Goal: Information Seeking & Learning: Learn about a topic

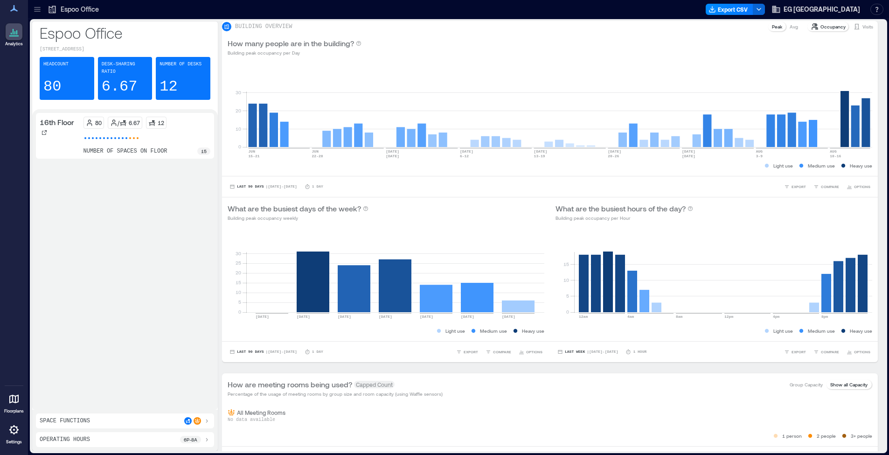
click at [109, 424] on div "Space Functions" at bounding box center [125, 420] width 171 height 7
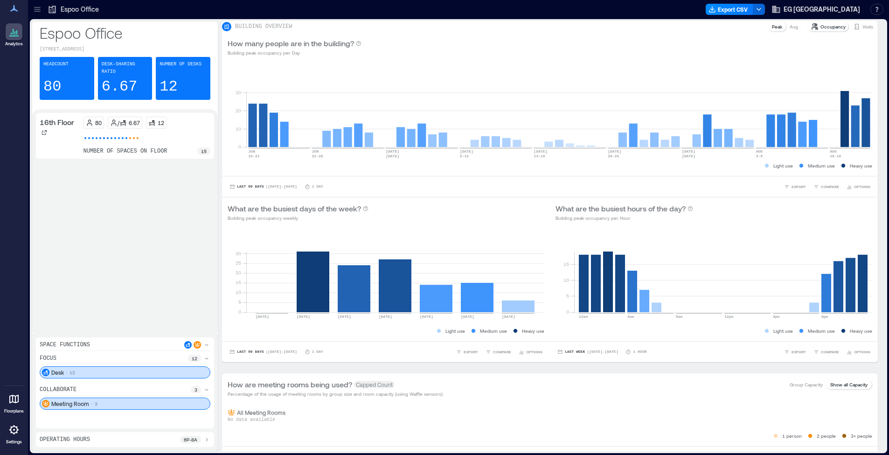
click at [105, 371] on div "Desk 12" at bounding box center [125, 372] width 171 height 12
click at [95, 407] on div "Meeting Room 3" at bounding box center [125, 403] width 171 height 12
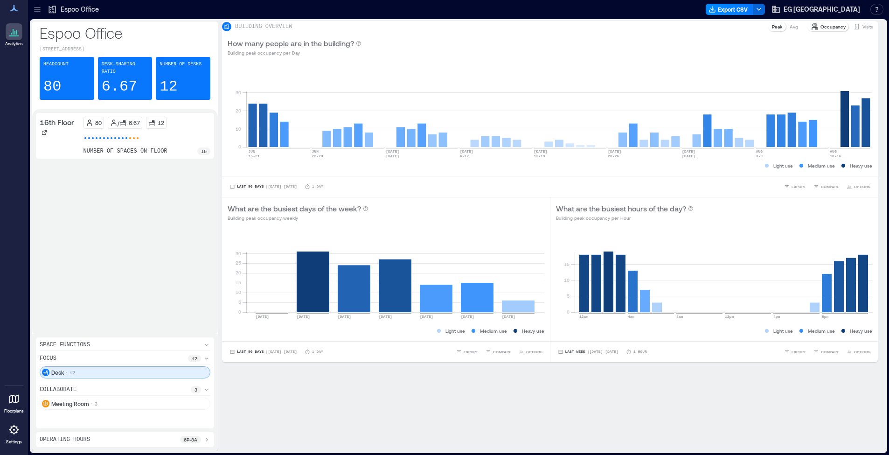
click at [94, 370] on div "Desk 12" at bounding box center [125, 372] width 171 height 12
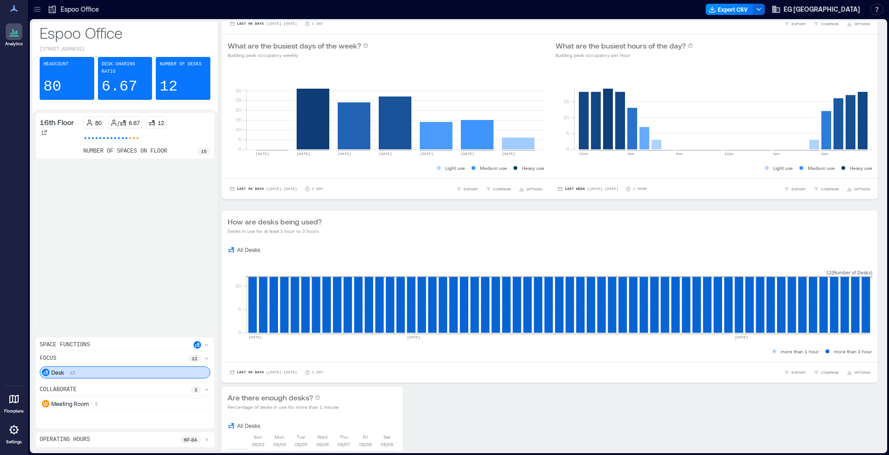
scroll to position [25, 0]
click at [104, 370] on div "Desk 12" at bounding box center [125, 372] width 171 height 12
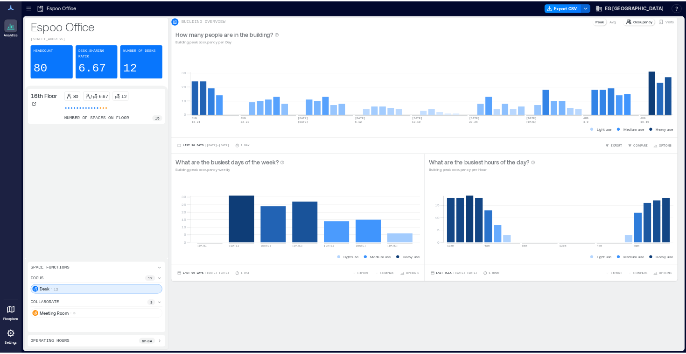
scroll to position [0, 0]
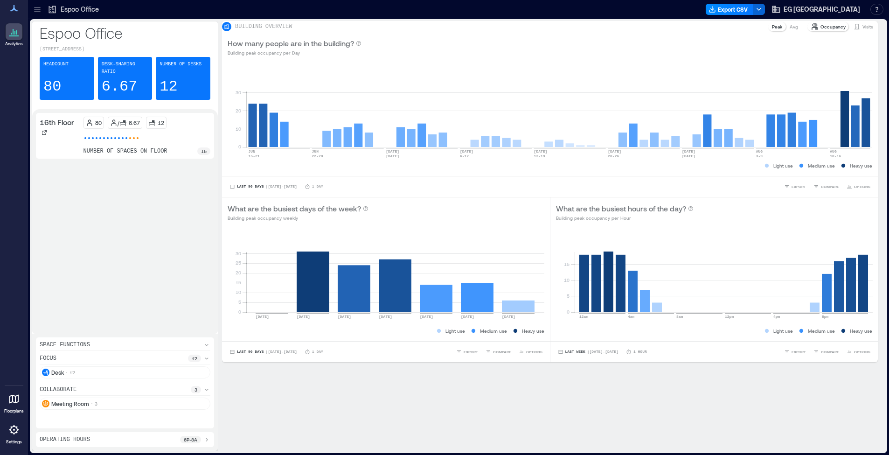
click at [13, 406] on div at bounding box center [14, 398] width 17 height 17
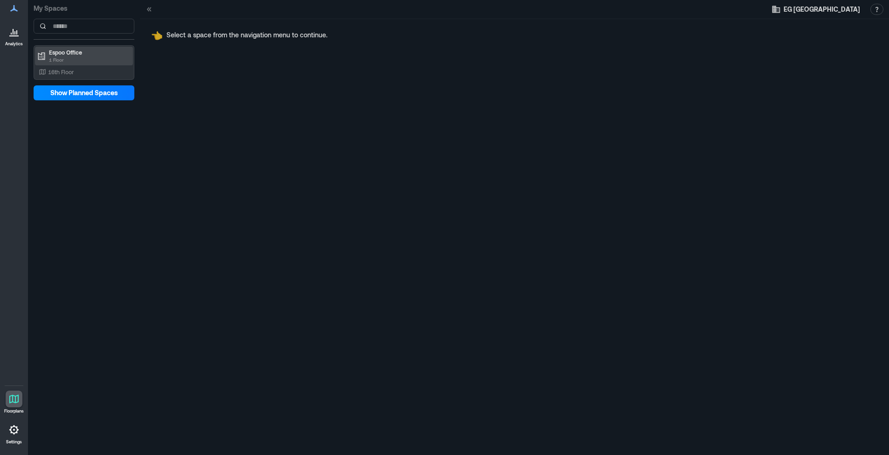
click at [65, 64] on div "Espoo Office 1 Floor" at bounding box center [84, 56] width 98 height 19
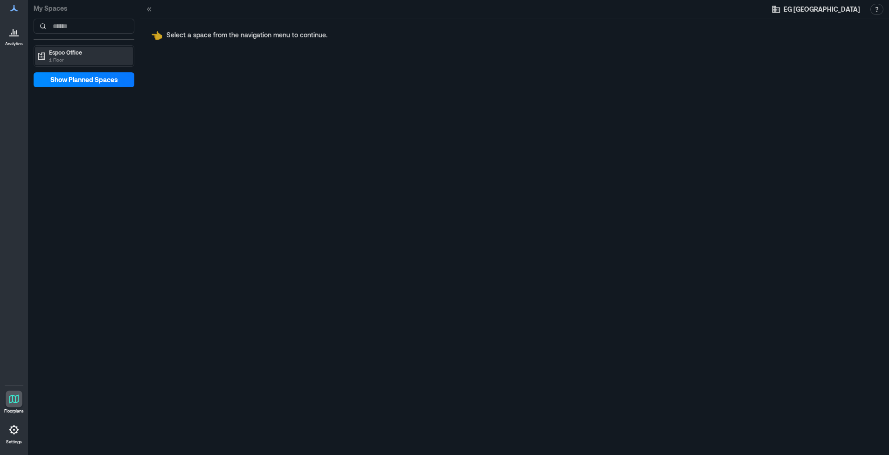
click at [62, 60] on p "1 Floor" at bounding box center [88, 59] width 78 height 7
click at [62, 81] on div "My Spaces Espoo Office 1 Floor 16th Floor Show Planned Spaces" at bounding box center [84, 50] width 112 height 100
click at [62, 74] on p "16th Floor" at bounding box center [61, 71] width 26 height 7
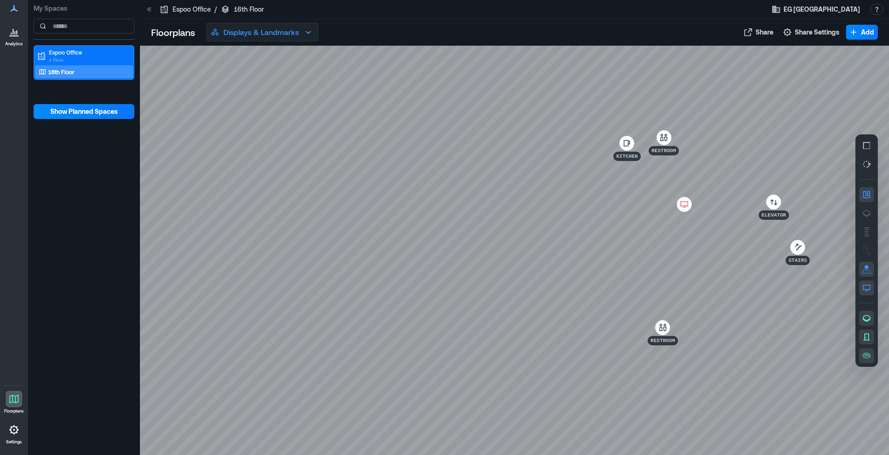
click at [314, 28] on icon "button" at bounding box center [308, 32] width 11 height 11
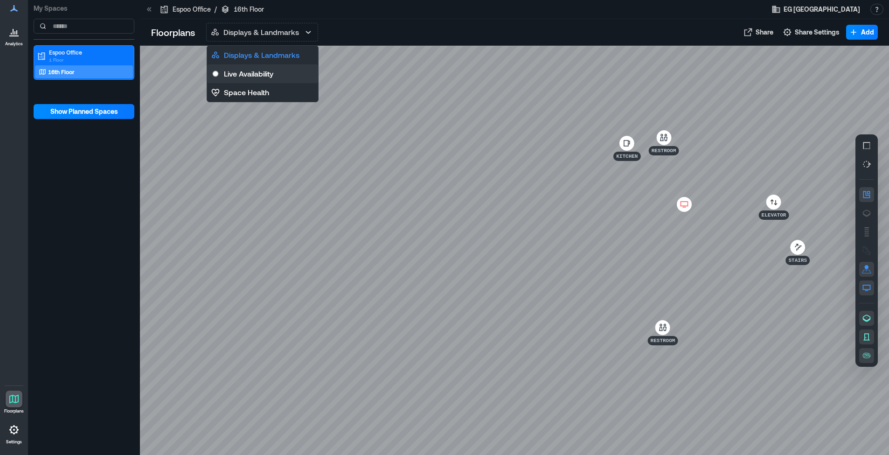
click at [273, 75] on p "Live Availability" at bounding box center [248, 73] width 49 height 11
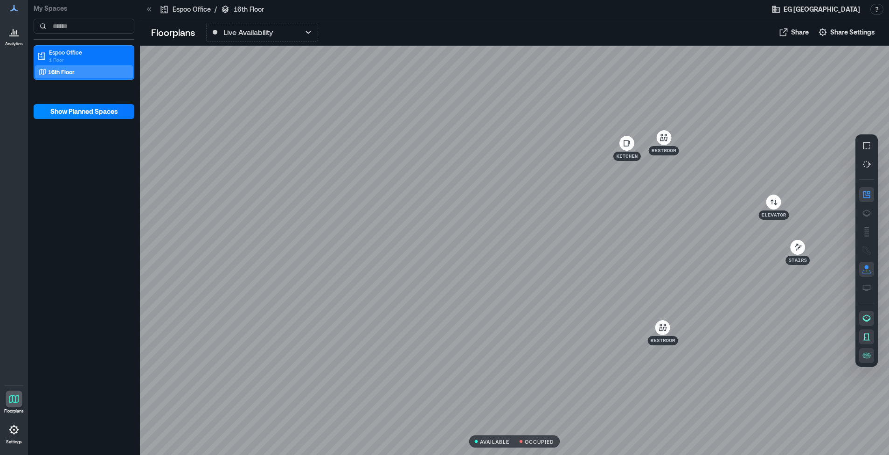
click at [11, 40] on div at bounding box center [14, 31] width 17 height 17
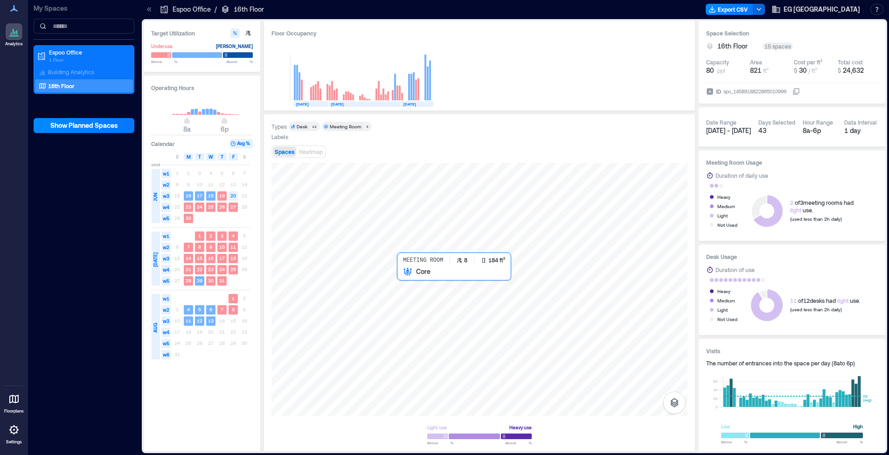
click at [413, 290] on div at bounding box center [480, 289] width 416 height 253
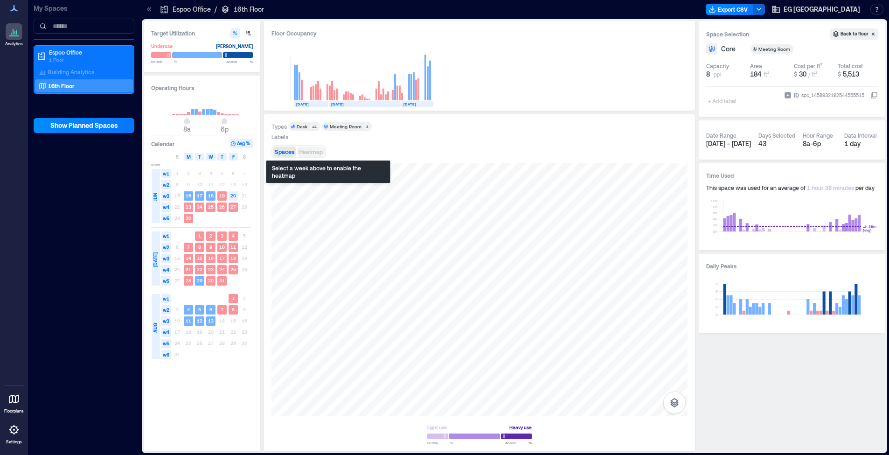
click at [323, 154] on span "Heatmap" at bounding box center [311, 151] width 24 height 7
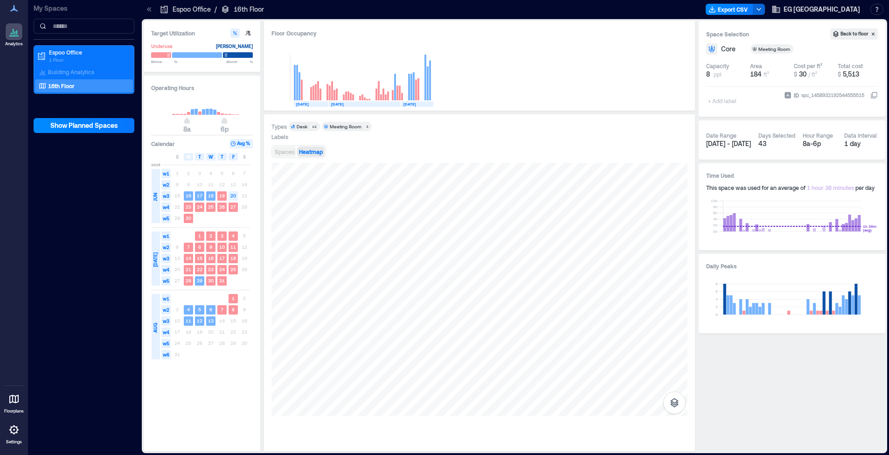
click at [294, 153] on span "Spaces" at bounding box center [285, 151] width 20 height 7
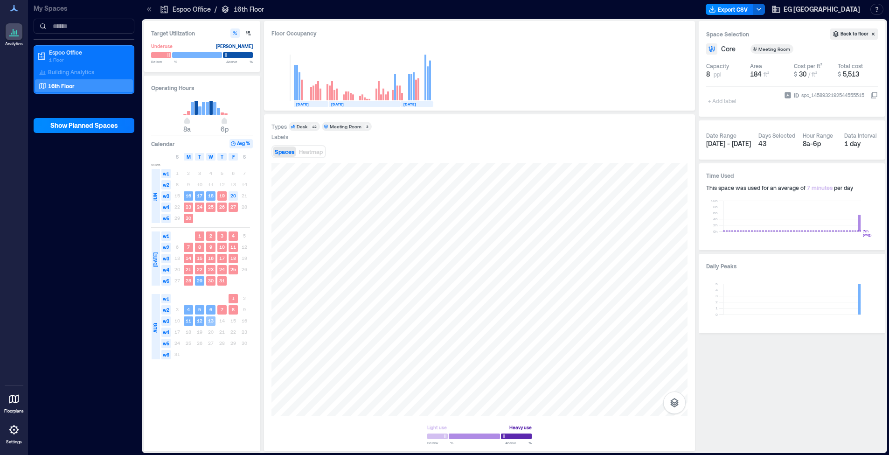
click at [213, 320] on text "13" at bounding box center [211, 321] width 6 height 6
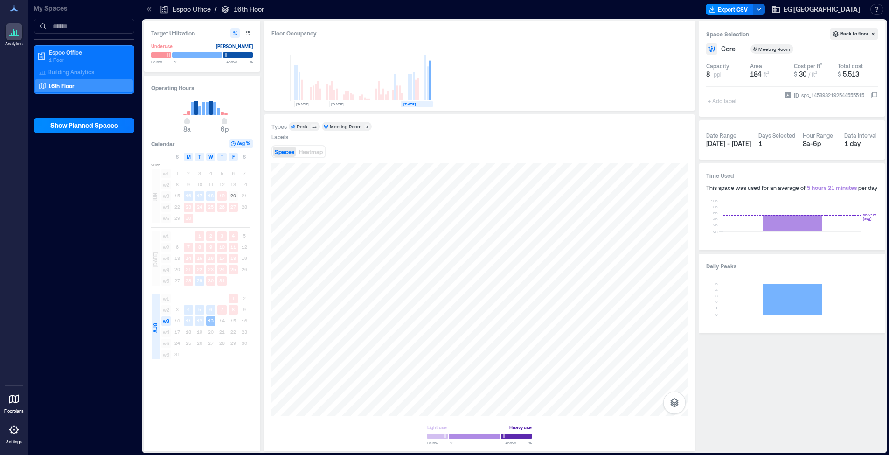
click at [211, 323] on text "13" at bounding box center [211, 321] width 6 height 6
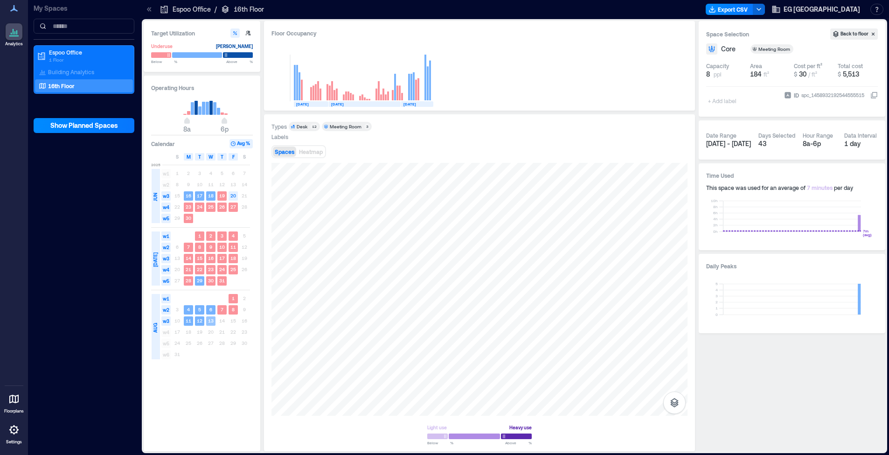
click at [211, 323] on text "13" at bounding box center [211, 321] width 6 height 6
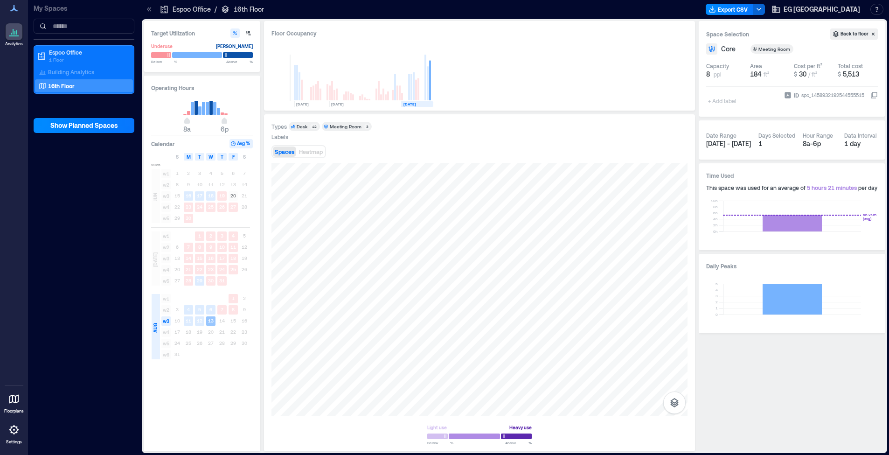
click at [211, 323] on text "13" at bounding box center [211, 321] width 6 height 6
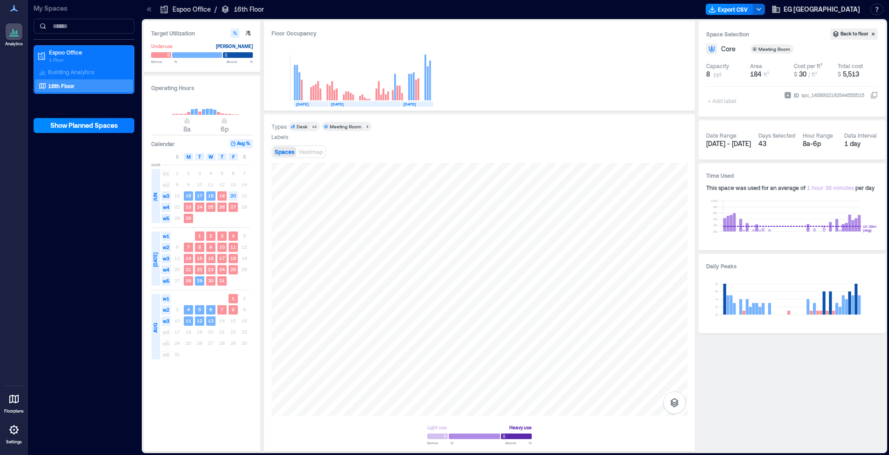
click at [477, 106] on div "Floor Occupancy Headcount 80 [DATE] [DATE] [DATE]" at bounding box center [479, 66] width 431 height 90
